Goal: Transaction & Acquisition: Purchase product/service

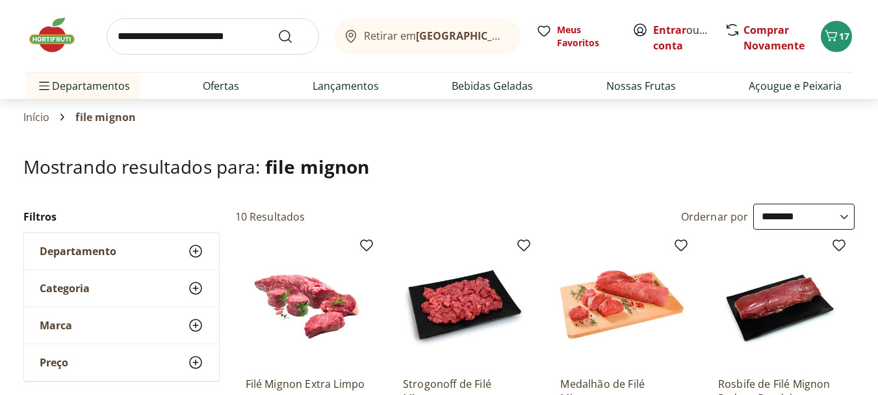
select select "**********"
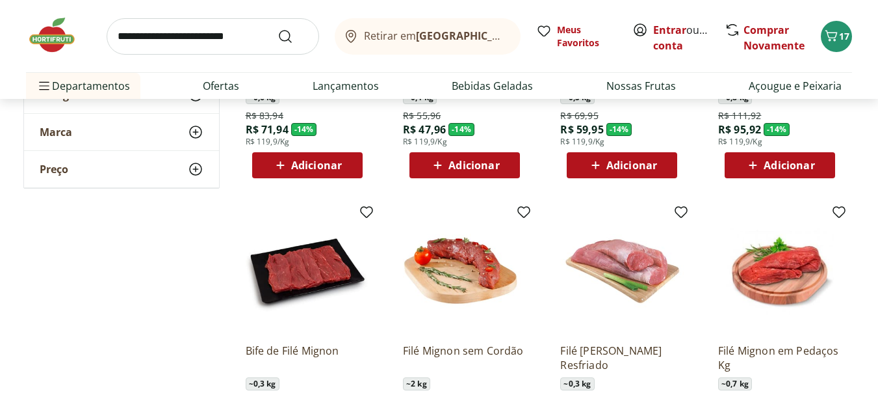
click at [62, 33] on img at bounding box center [58, 35] width 65 height 39
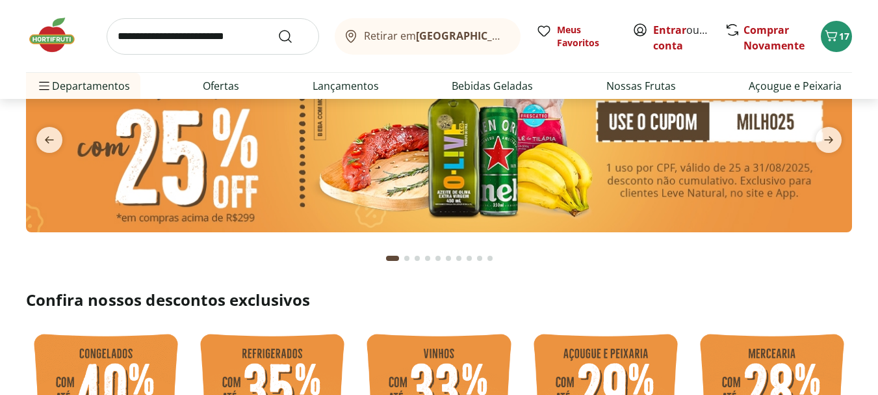
scroll to position [130, 0]
